Goal: Find specific page/section: Find specific page/section

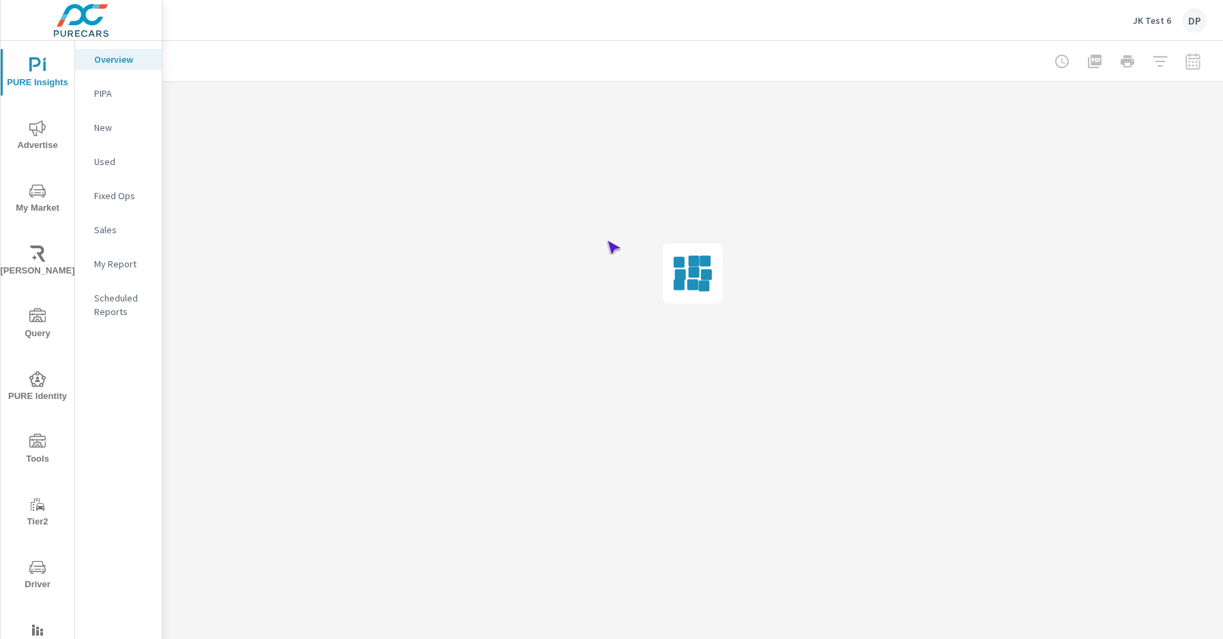
click at [35, 576] on span "Driver" at bounding box center [38, 576] width 66 height 33
